Goal: Task Accomplishment & Management: Manage account settings

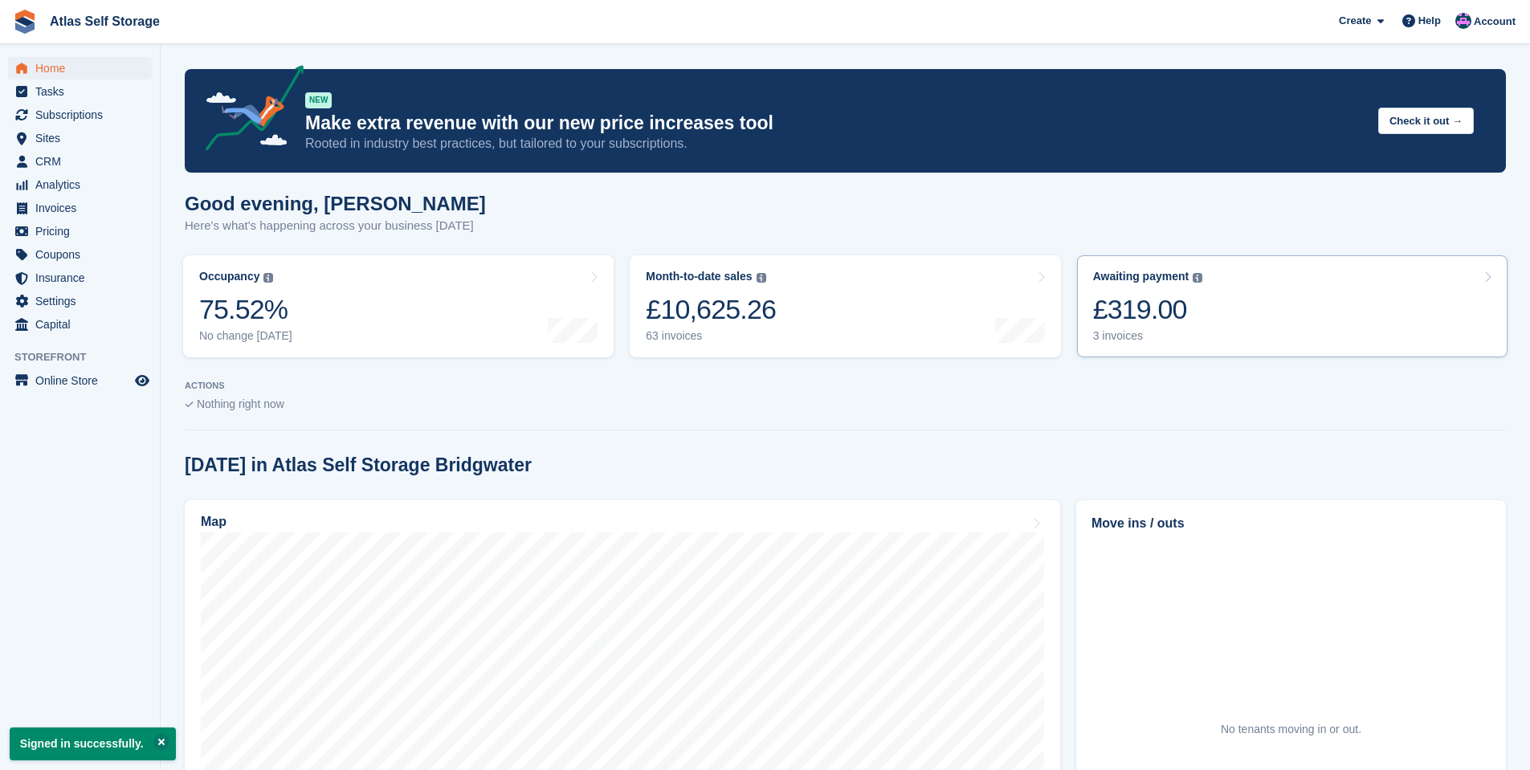
click at [1121, 333] on div "3 invoices" at bounding box center [1148, 336] width 110 height 14
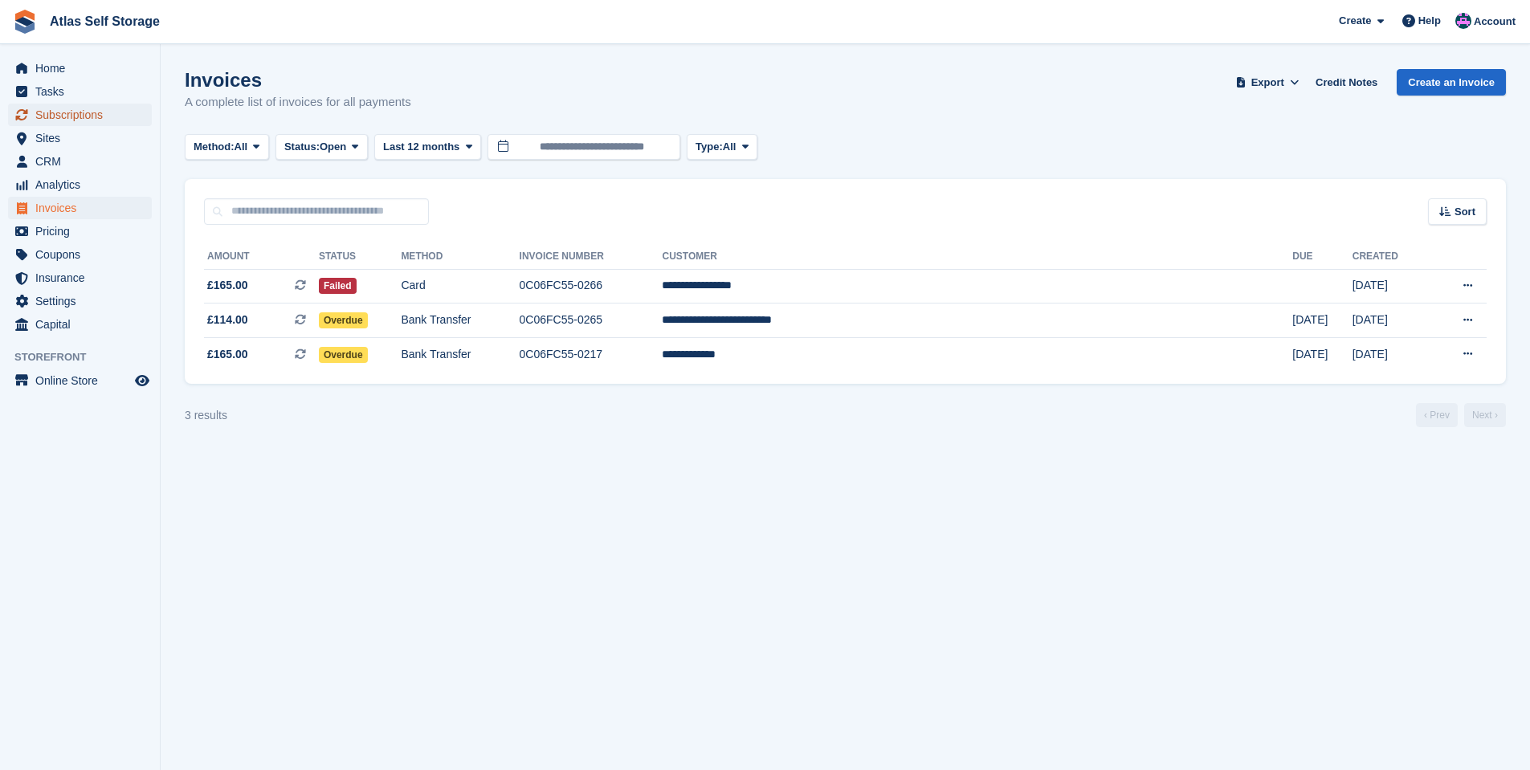
click at [59, 111] on span "Subscriptions" at bounding box center [83, 115] width 96 height 22
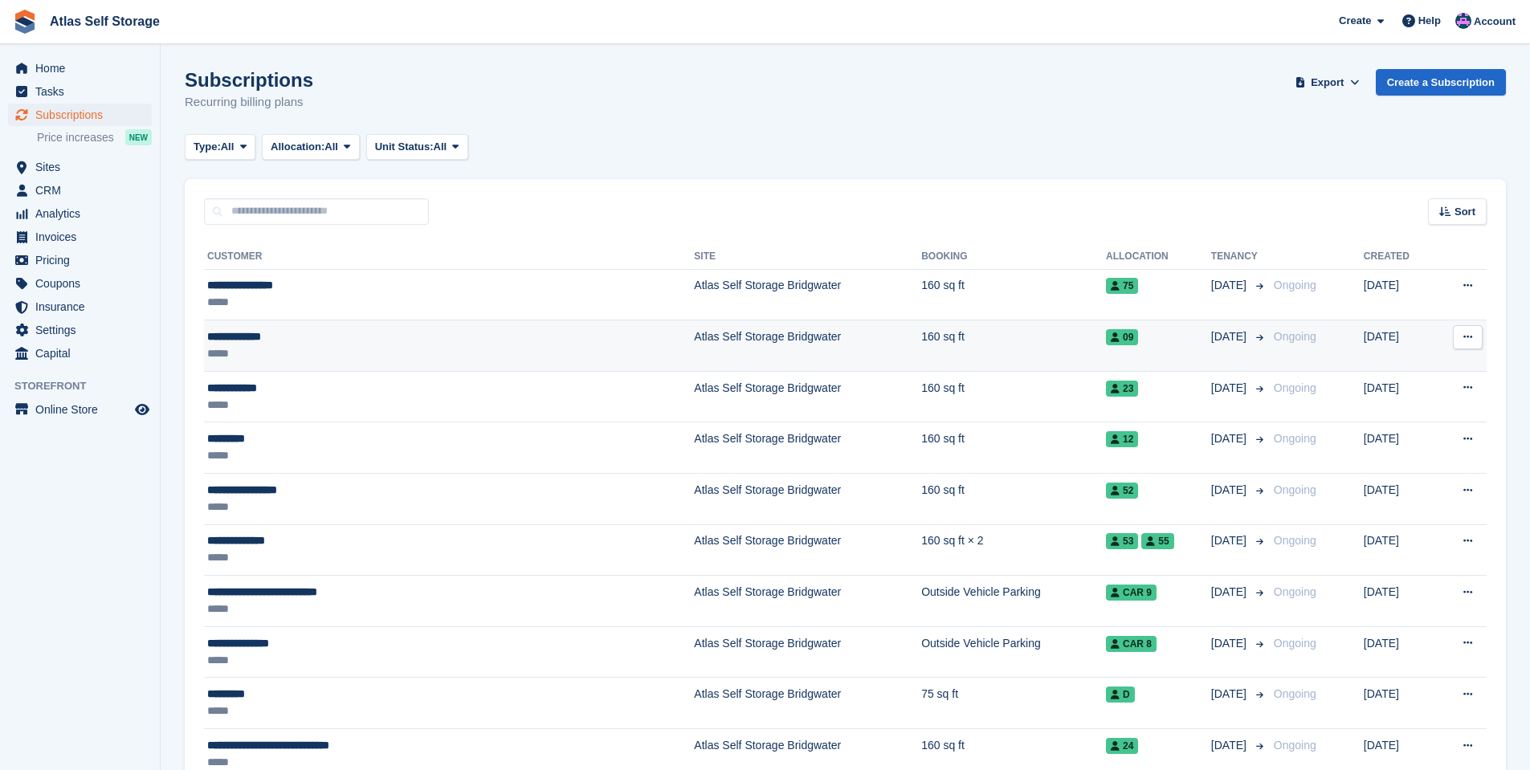
click at [694, 335] on td "Atlas Self Storage Bridgwater" at bounding box center [807, 346] width 227 height 51
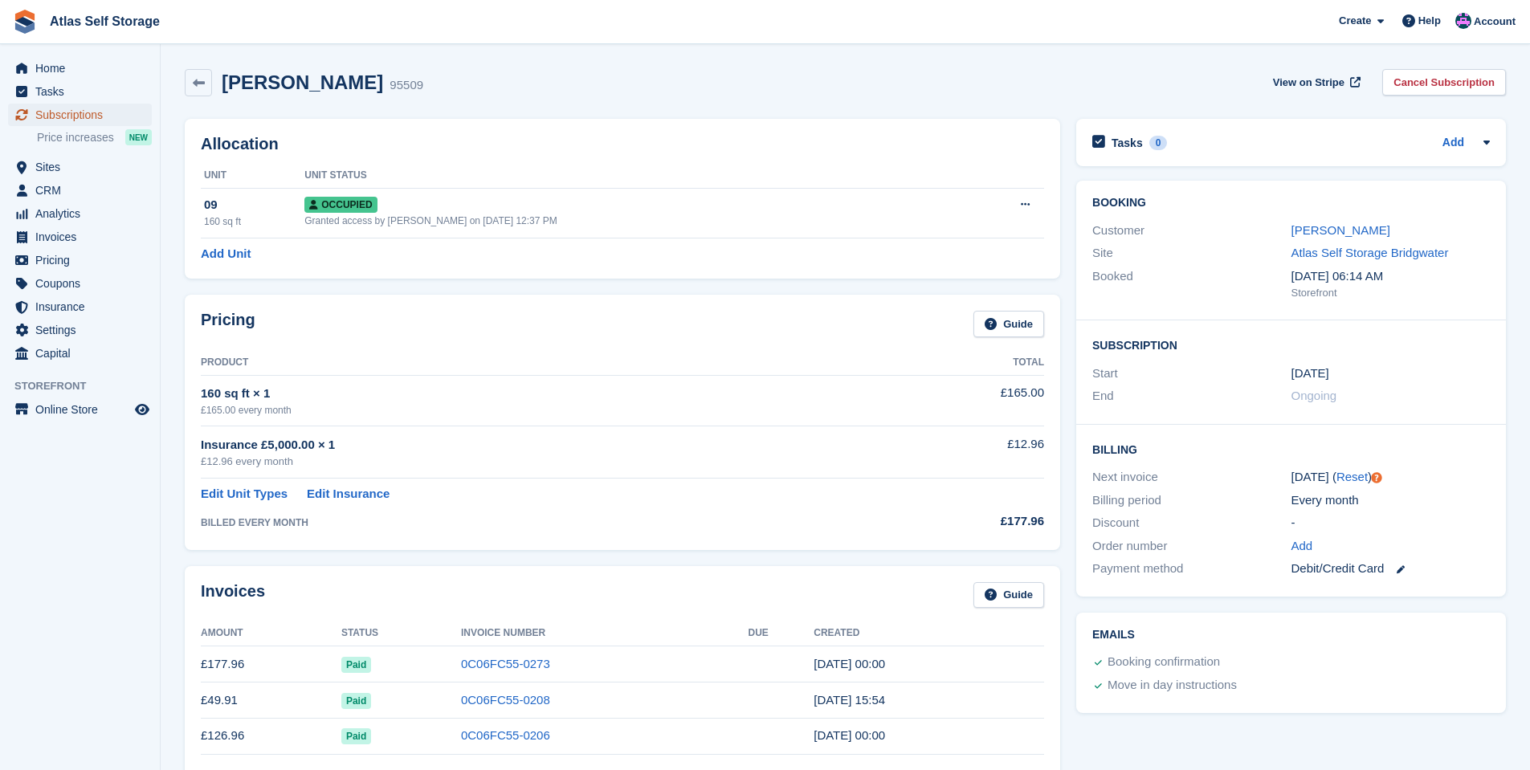
click at [59, 113] on span "Subscriptions" at bounding box center [83, 115] width 96 height 22
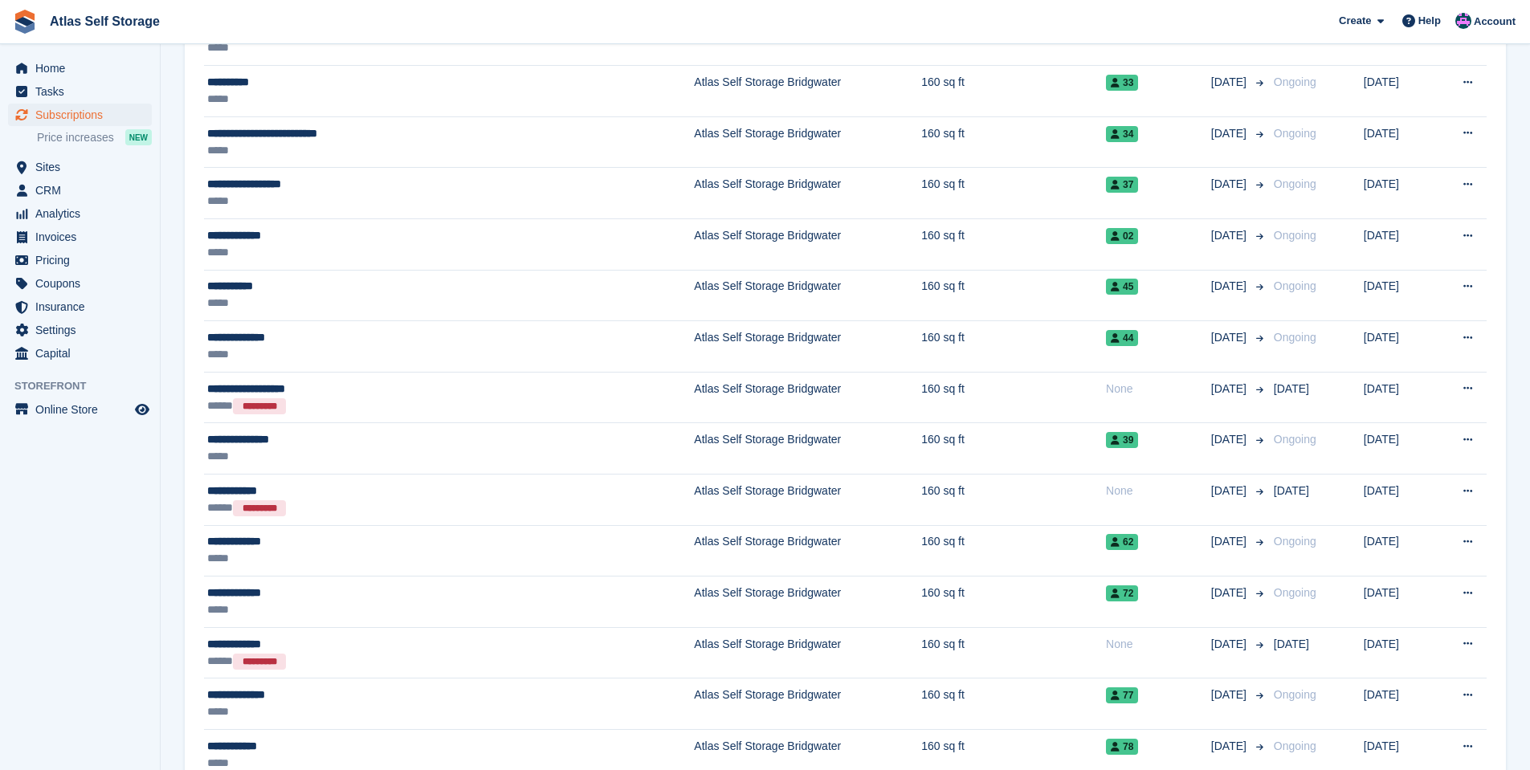
scroll to position [803, 0]
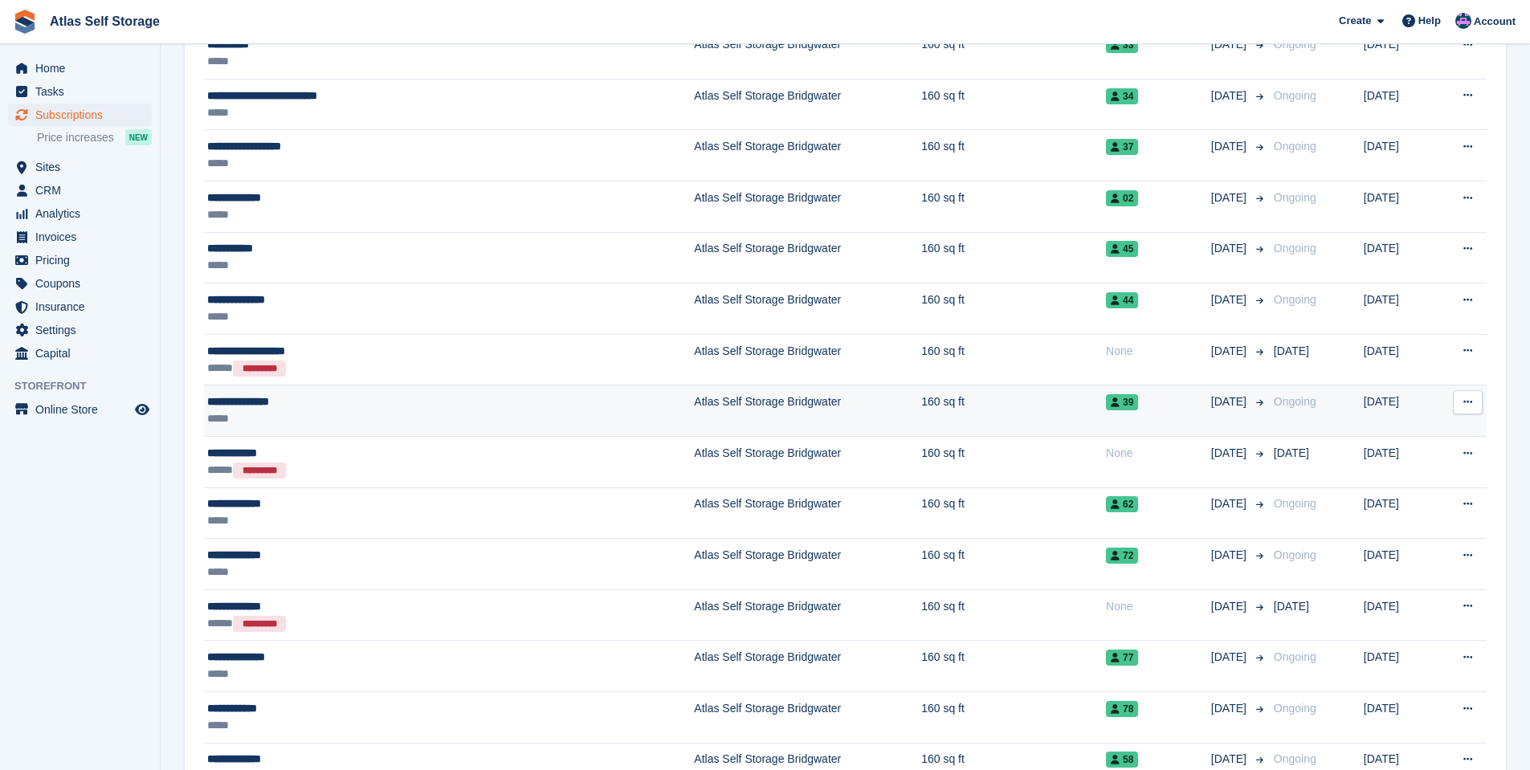
click at [265, 404] on div "**********" at bounding box center [364, 402] width 314 height 17
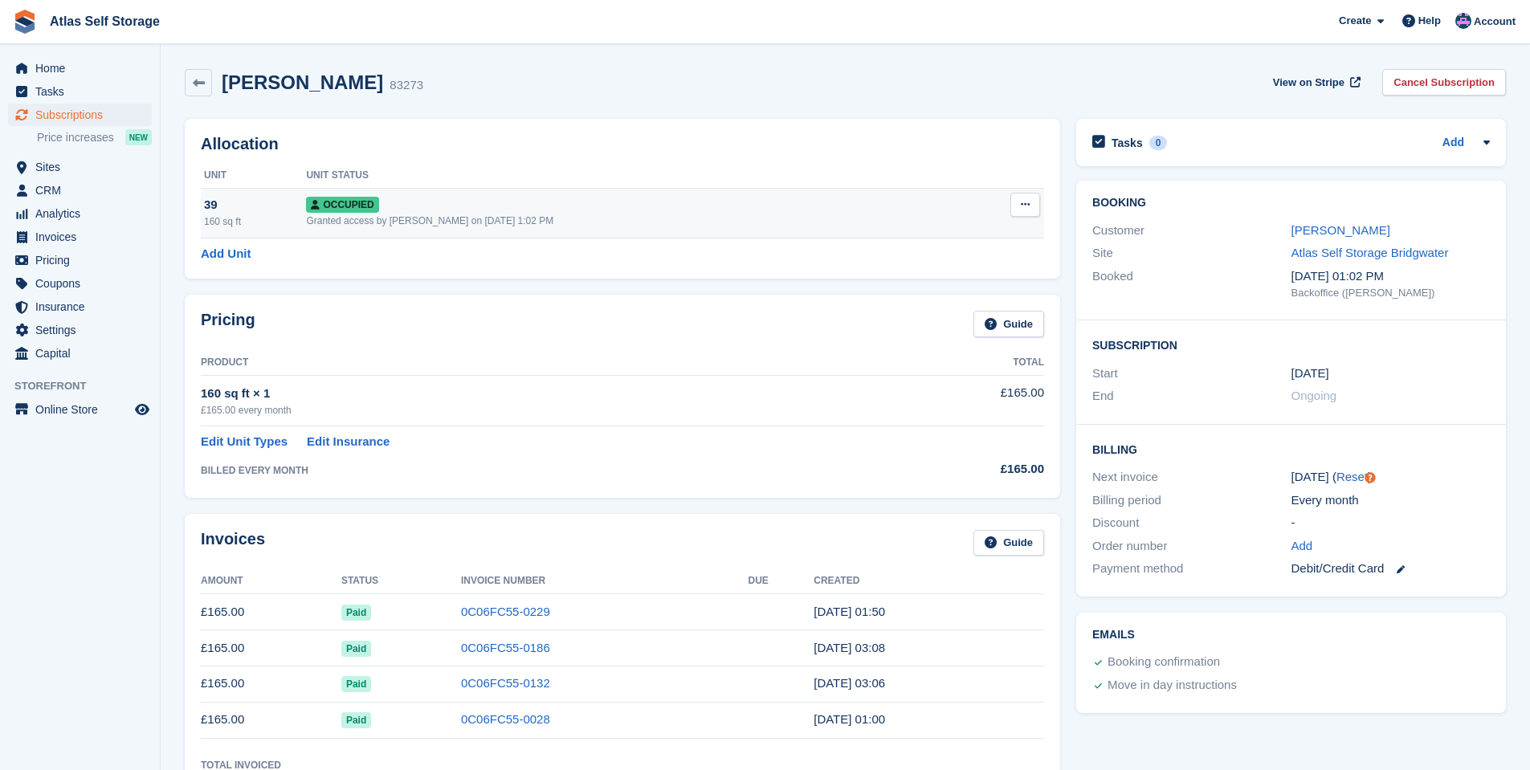
click at [1024, 205] on icon at bounding box center [1025, 204] width 9 height 10
click at [58, 232] on span "Invoices" at bounding box center [83, 237] width 96 height 22
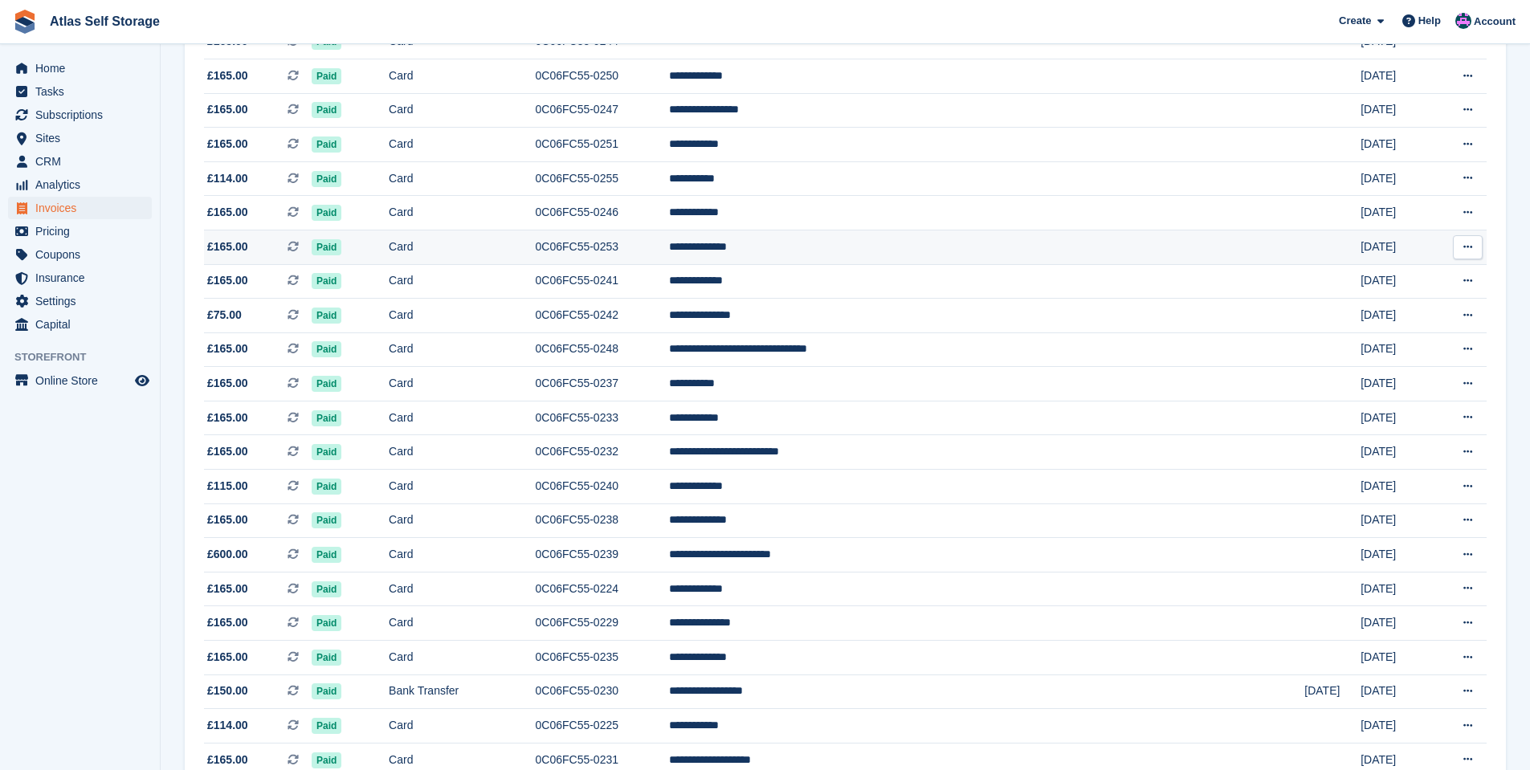
scroll to position [1125, 0]
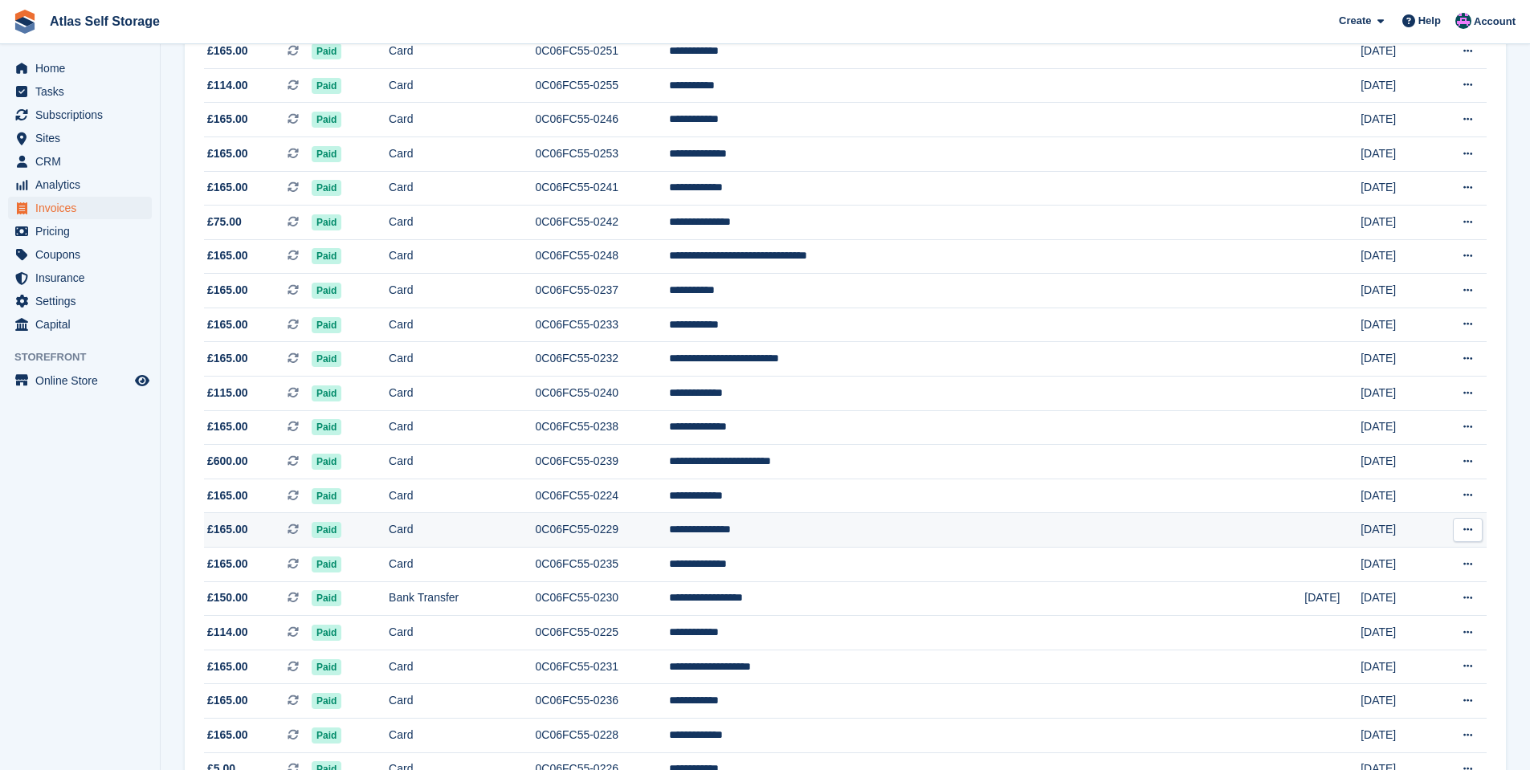
click at [1468, 527] on icon at bounding box center [1468, 530] width 9 height 10
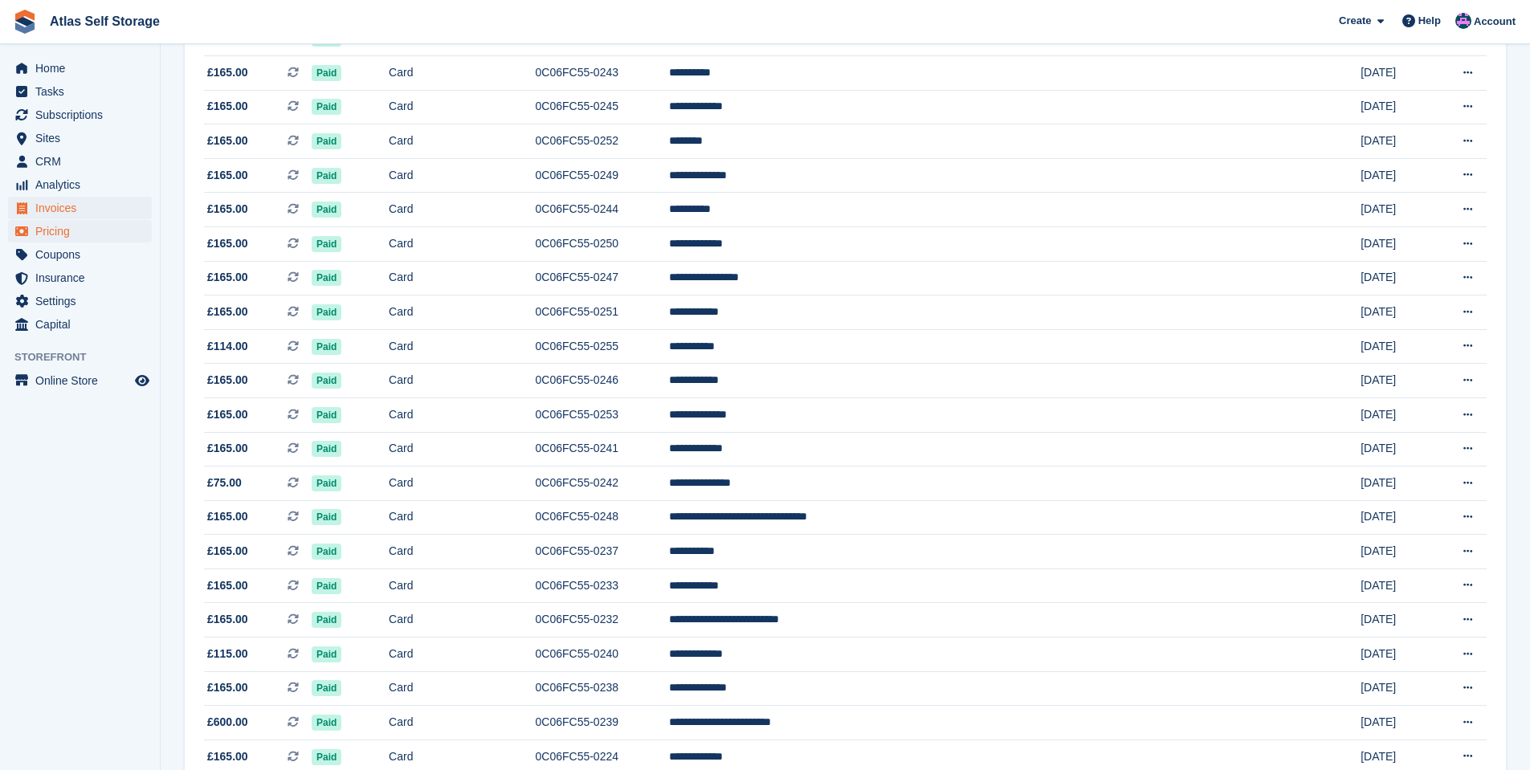
scroll to position [803, 0]
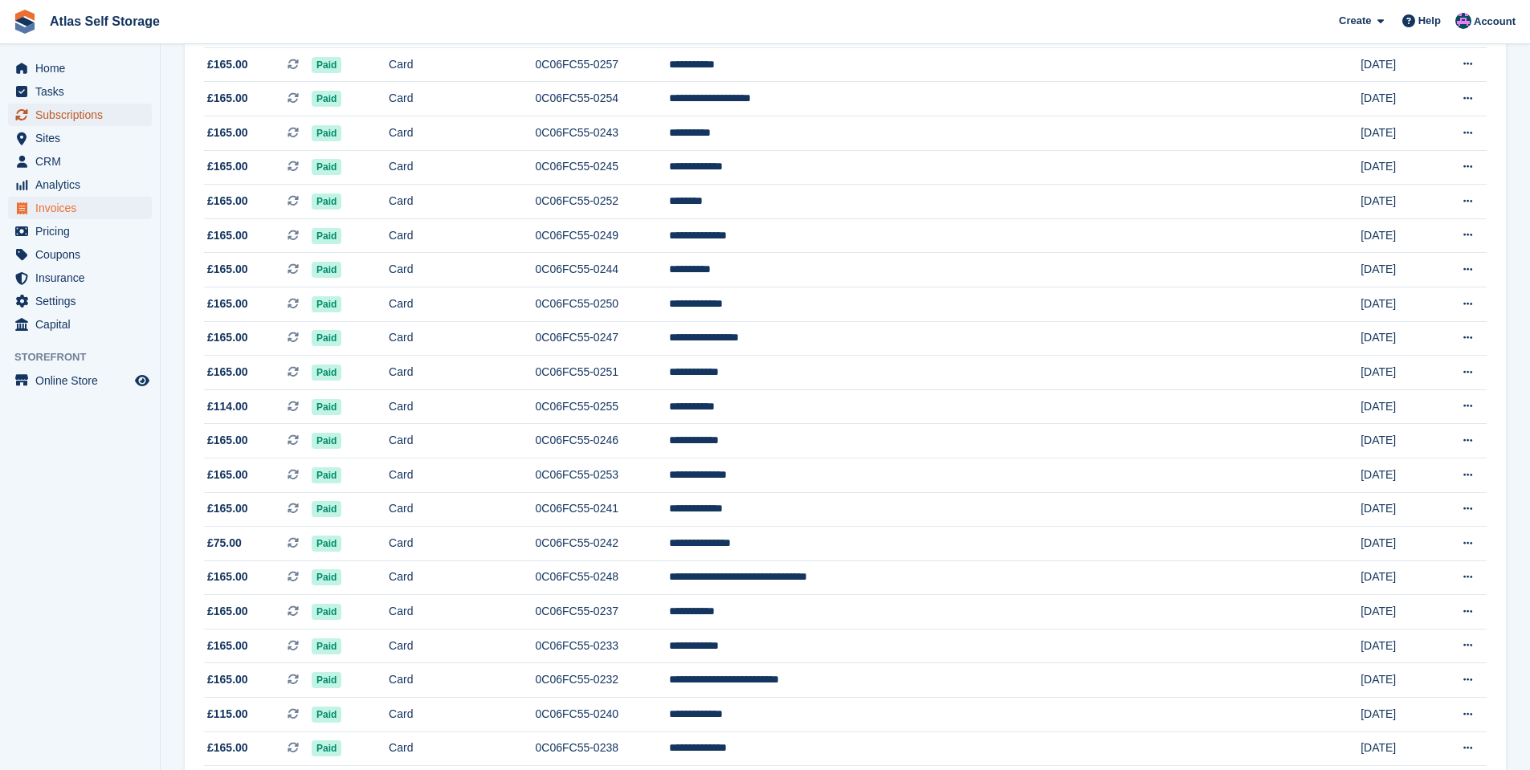
click at [73, 112] on span "Subscriptions" at bounding box center [83, 115] width 96 height 22
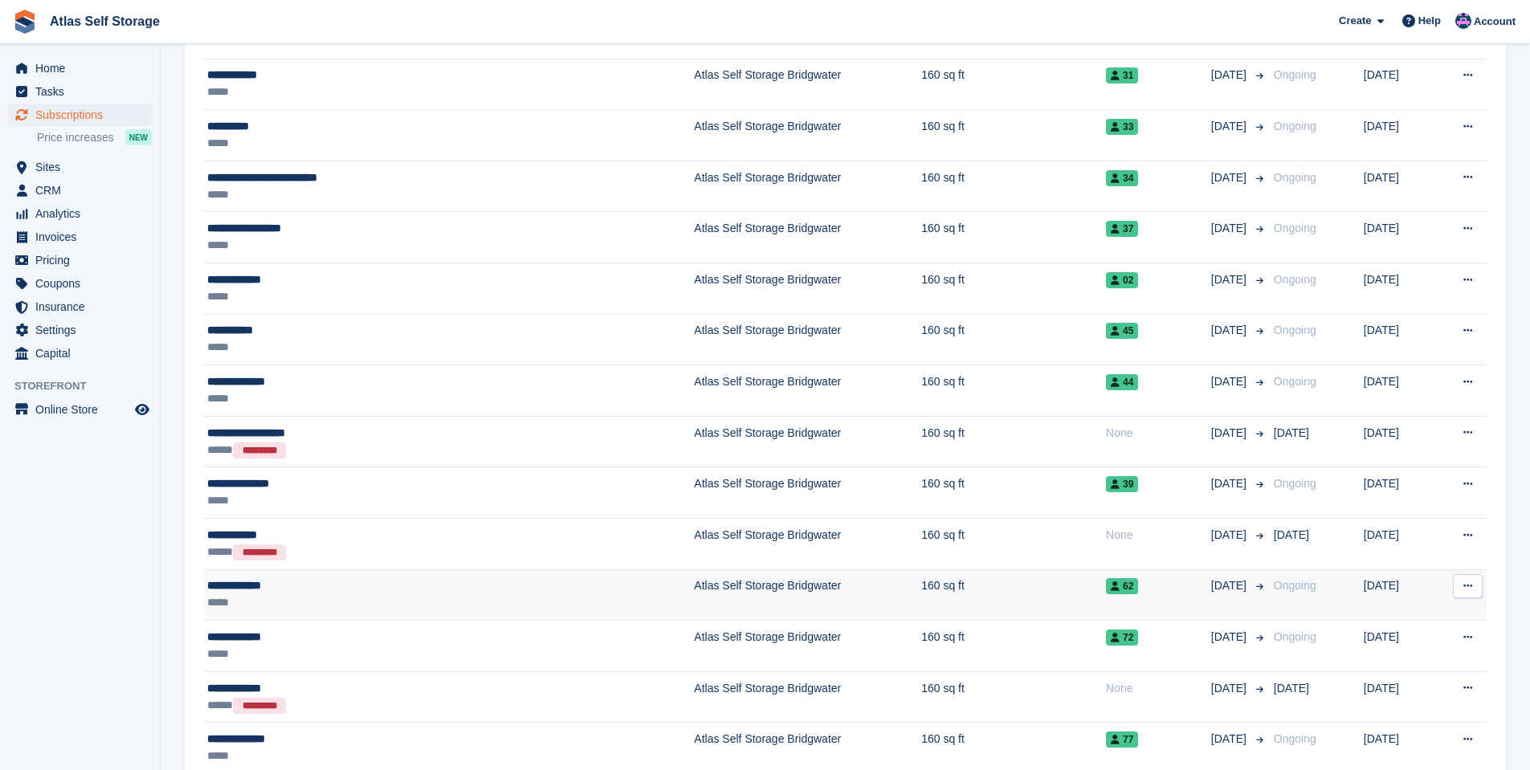
scroll to position [723, 0]
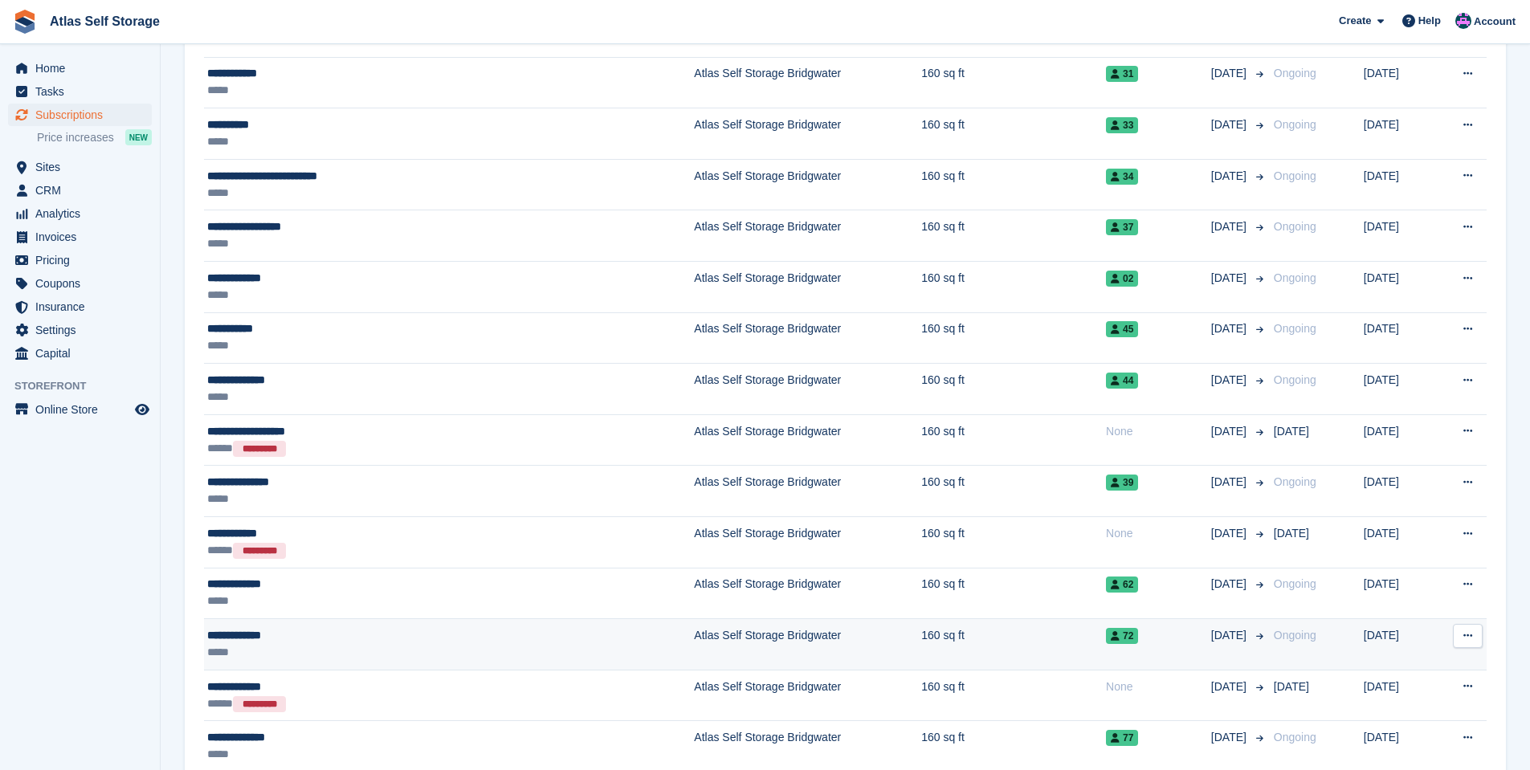
click at [242, 634] on div "**********" at bounding box center [364, 635] width 314 height 17
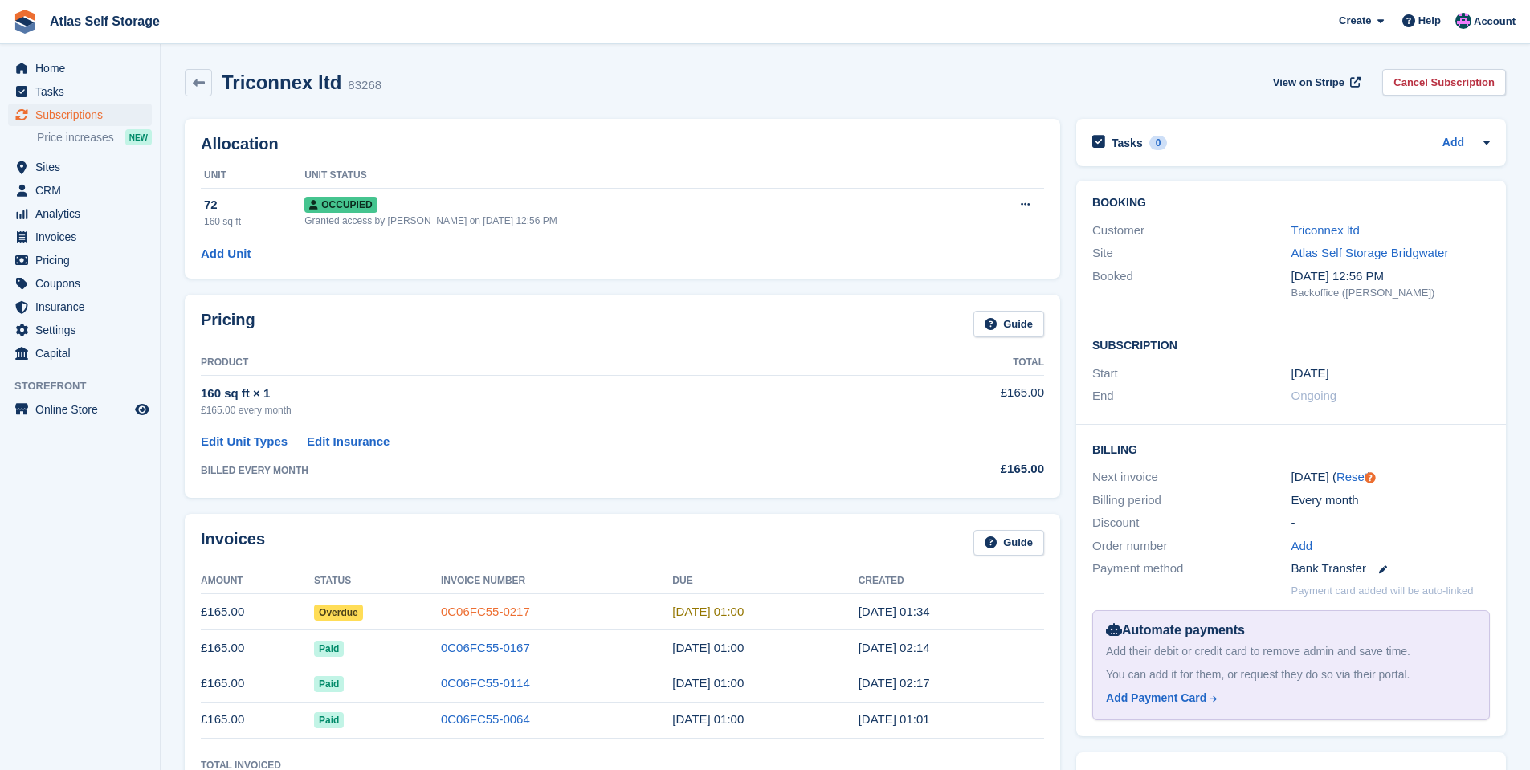
click at [472, 613] on link "0C06FC55-0217" at bounding box center [485, 612] width 89 height 14
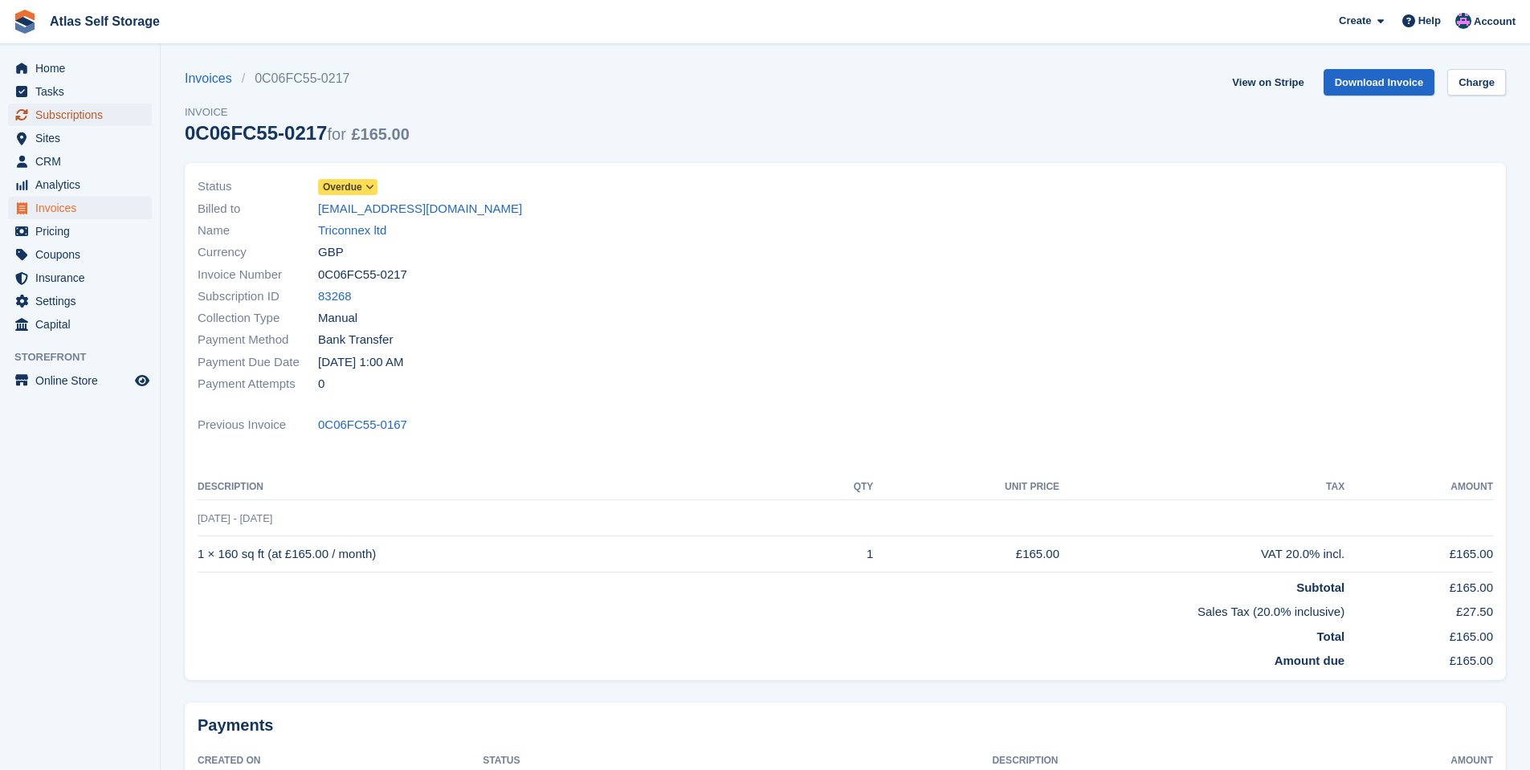
click at [59, 113] on span "Subscriptions" at bounding box center [83, 115] width 96 height 22
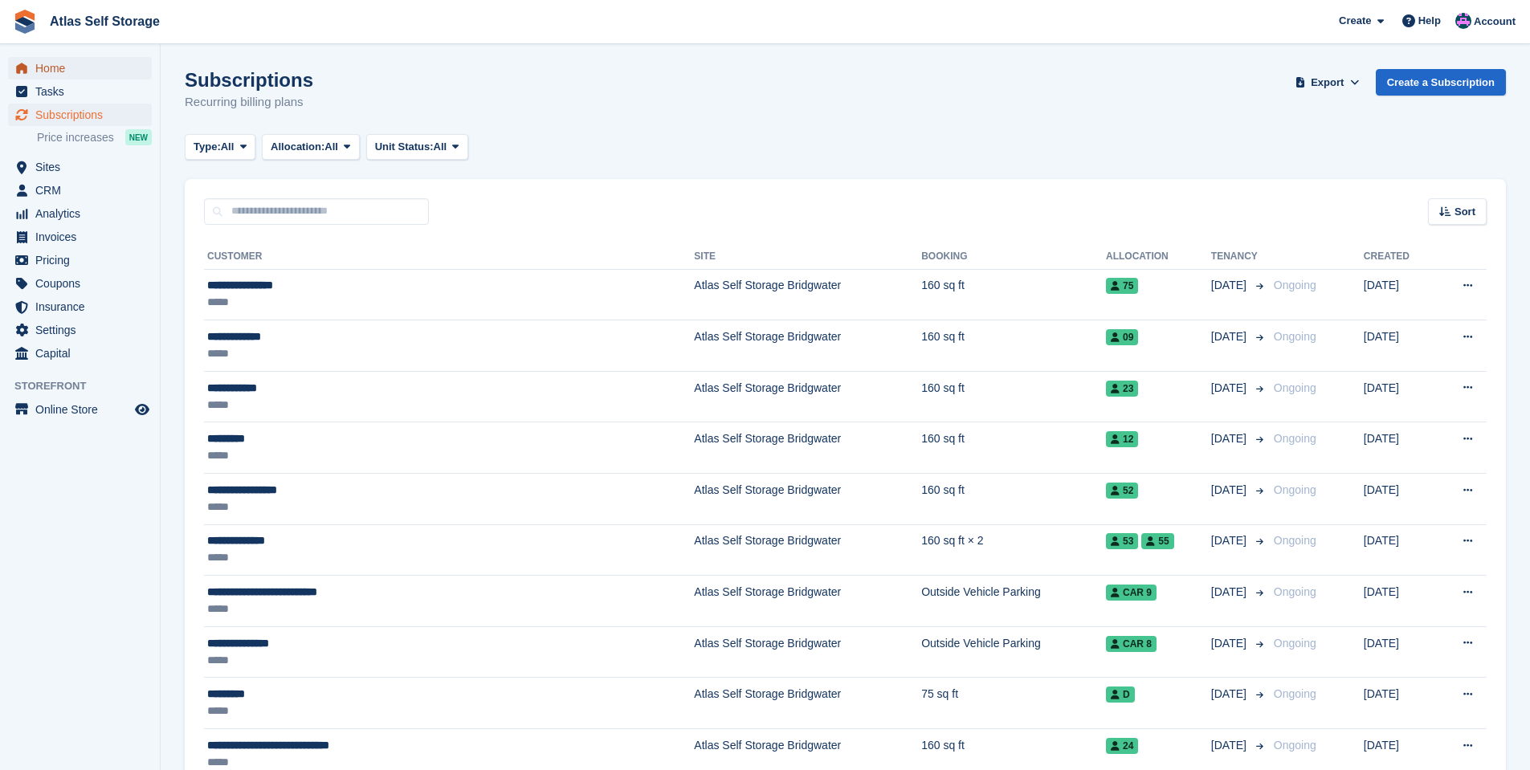
click at [52, 64] on span "Home" at bounding box center [83, 68] width 96 height 22
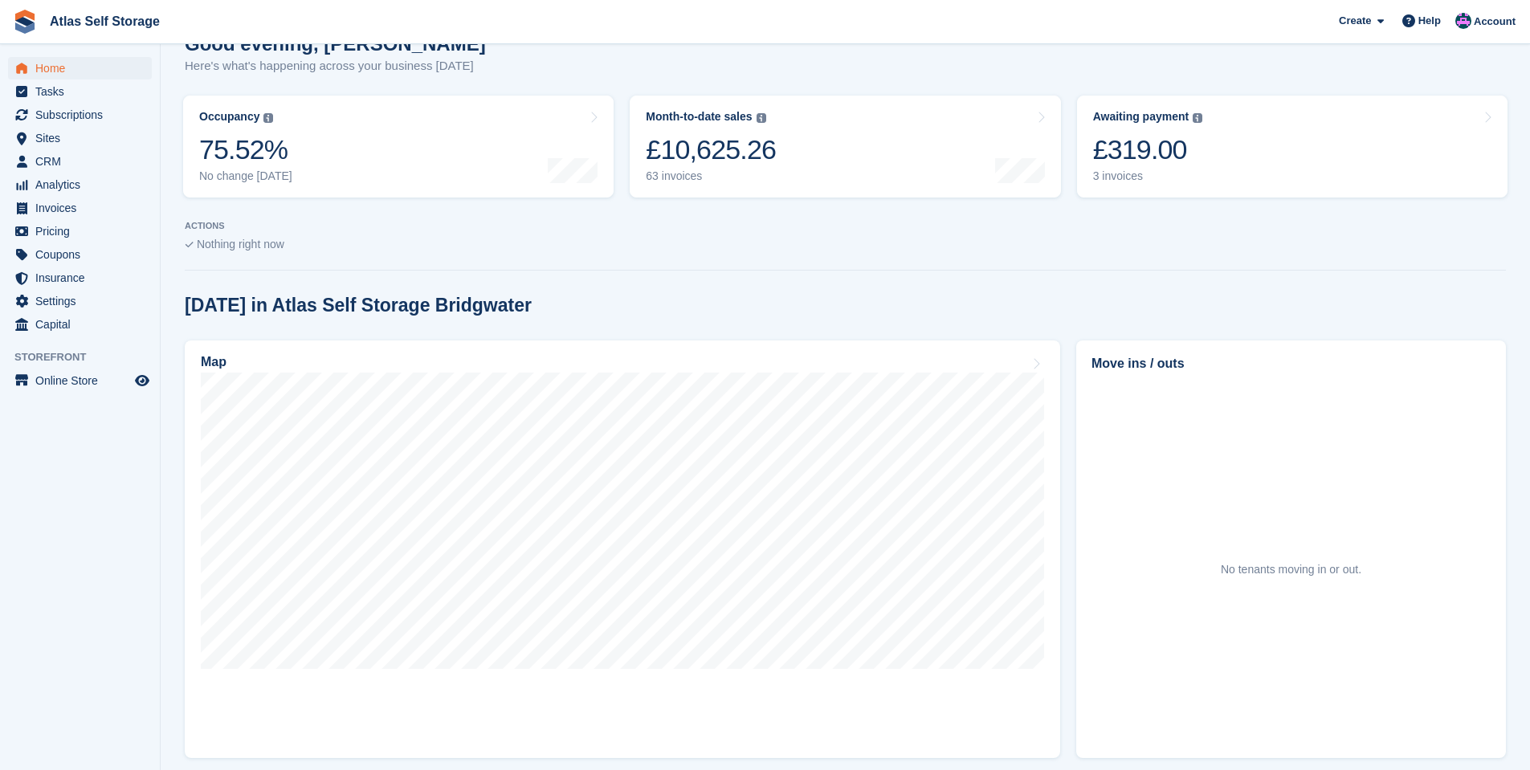
scroll to position [161, 0]
click at [1170, 369] on h2 "Move ins / outs" at bounding box center [1291, 362] width 399 height 19
click at [1127, 369] on h2 "Move ins / outs" at bounding box center [1291, 362] width 399 height 19
click at [1162, 372] on h2 "Move ins / outs" at bounding box center [1291, 362] width 399 height 19
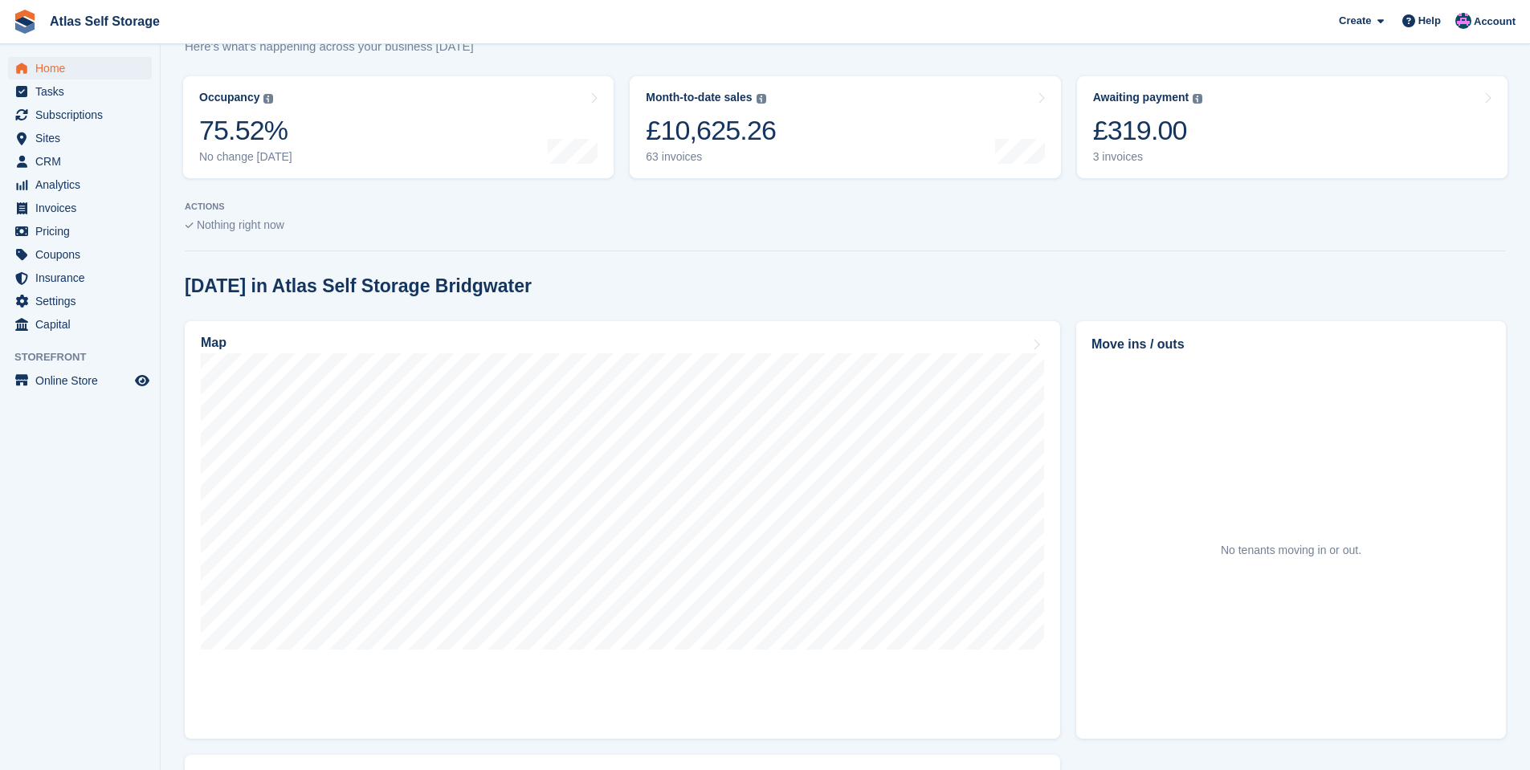
scroll to position [0, 0]
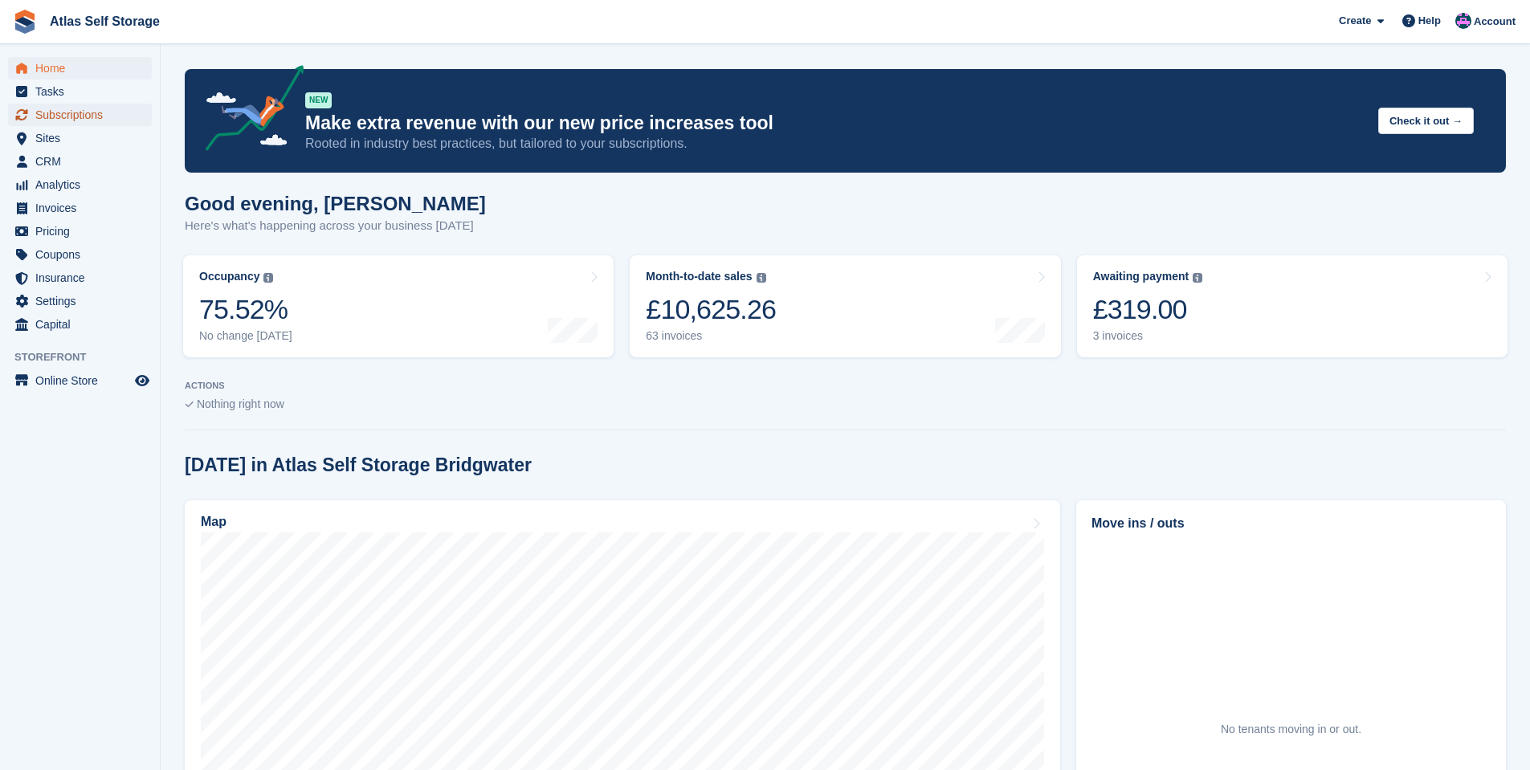
click at [85, 115] on span "Subscriptions" at bounding box center [83, 115] width 96 height 22
